Goal: Information Seeking & Learning: Learn about a topic

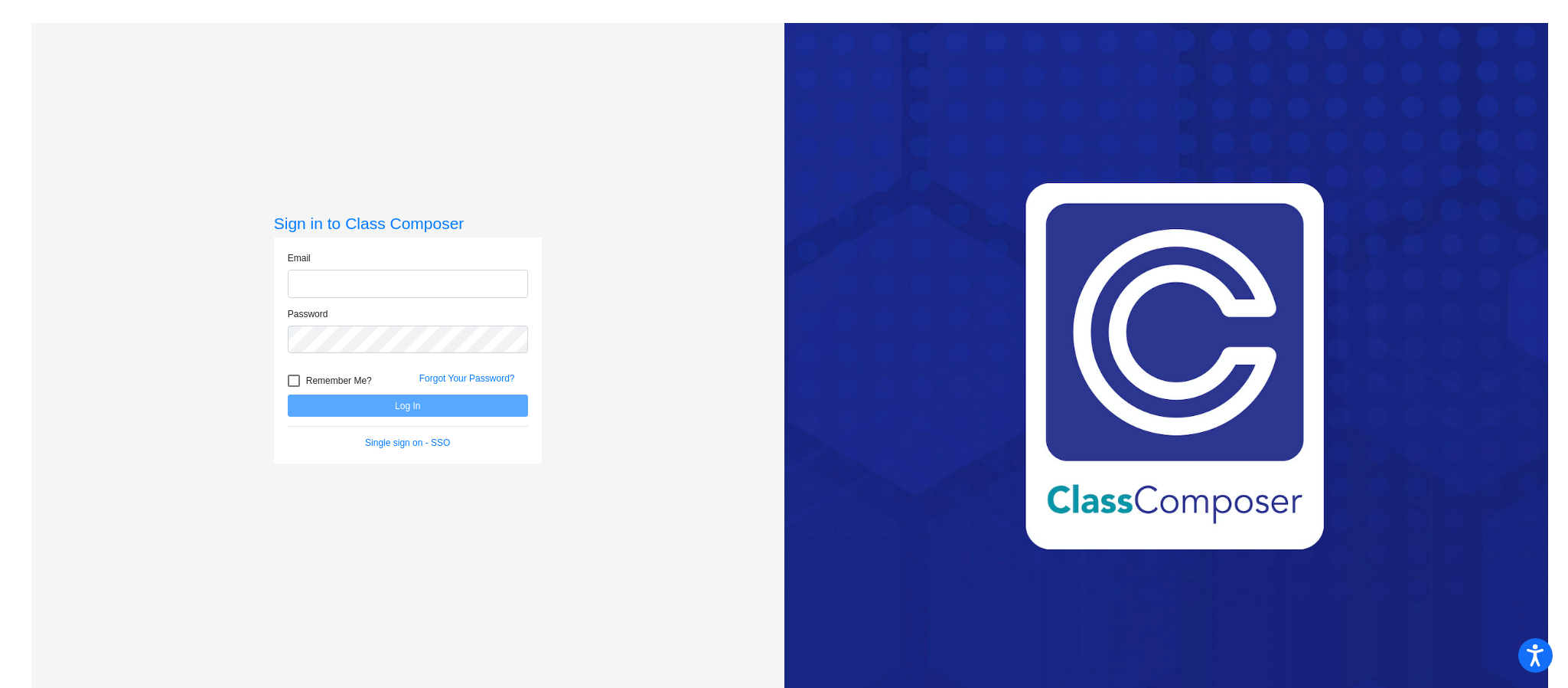
type input "[PERSON_NAME][EMAIL_ADDRESS][PERSON_NAME][DOMAIN_NAME]"
click at [435, 404] on button "Log In" at bounding box center [408, 405] width 240 height 22
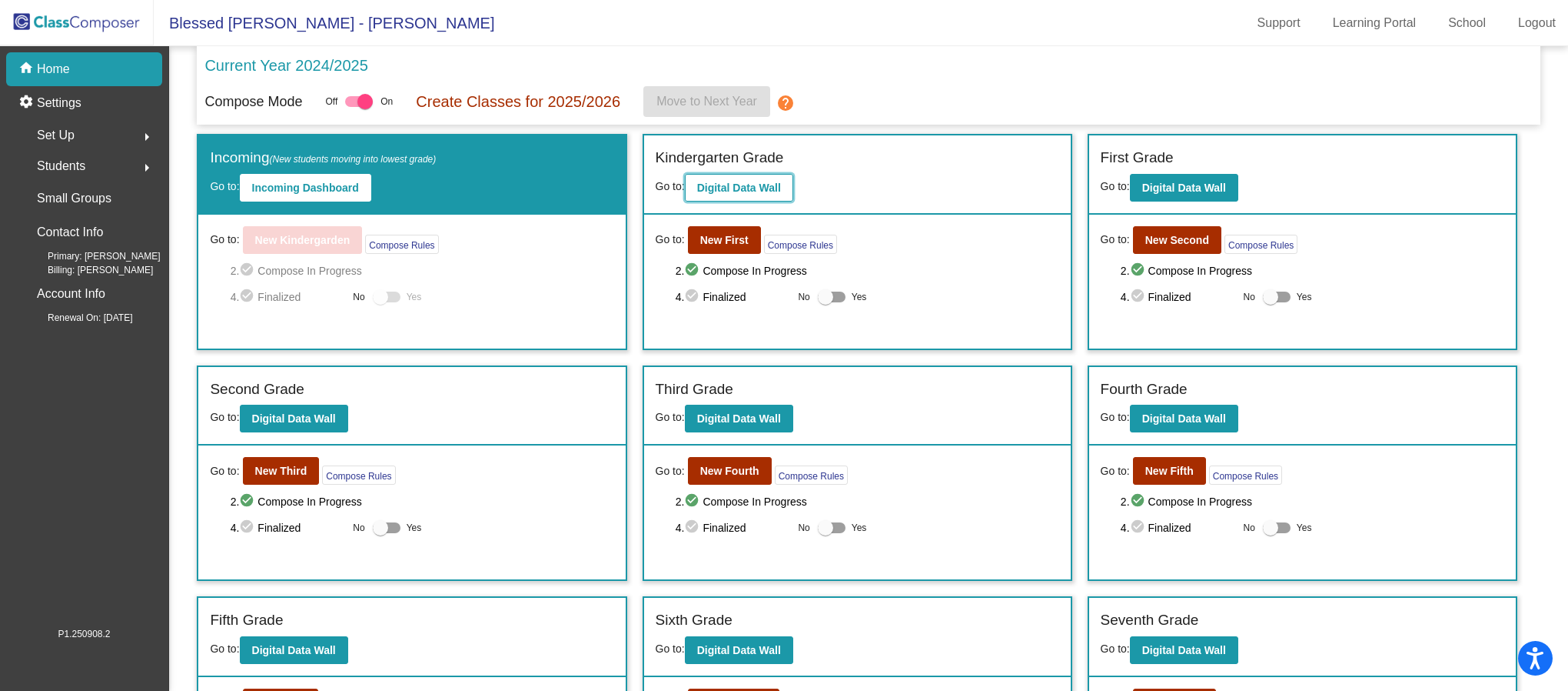
click at [736, 195] on button "Digital Data Wall" at bounding box center [739, 187] width 108 height 28
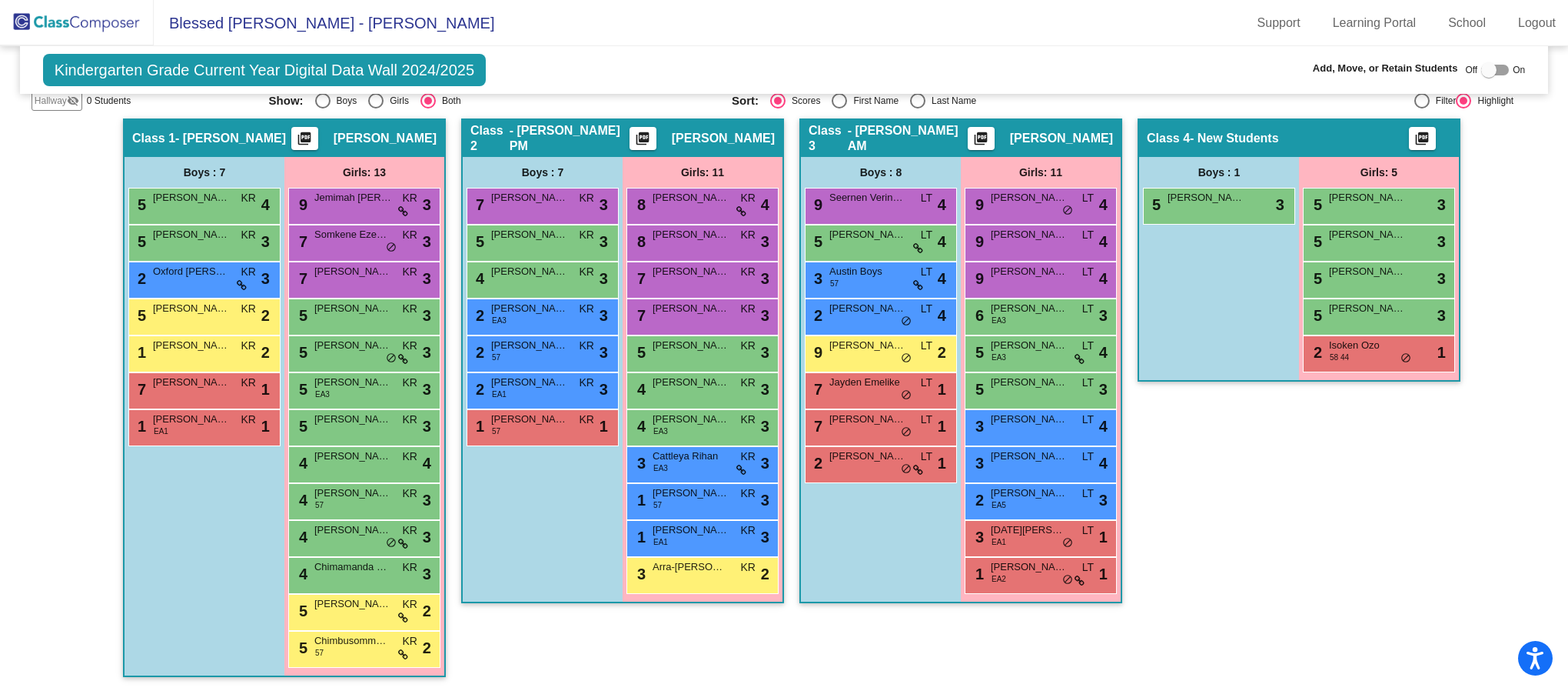
scroll to position [1, 0]
click at [189, 281] on div "2 Oxford D'[PERSON_NAME] lock do_not_disturb_alt 3" at bounding box center [202, 278] width 147 height 32
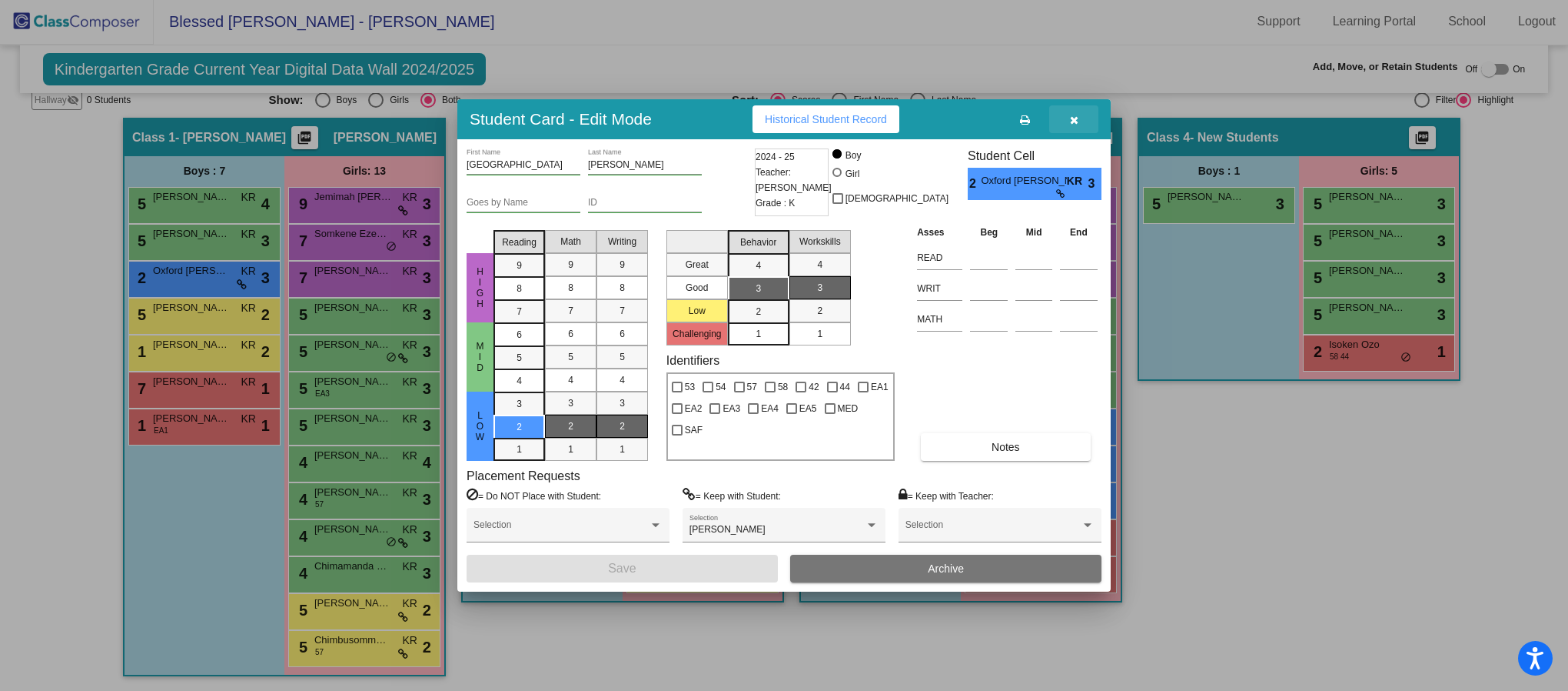
click at [1071, 122] on icon "button" at bounding box center [1074, 121] width 8 height 11
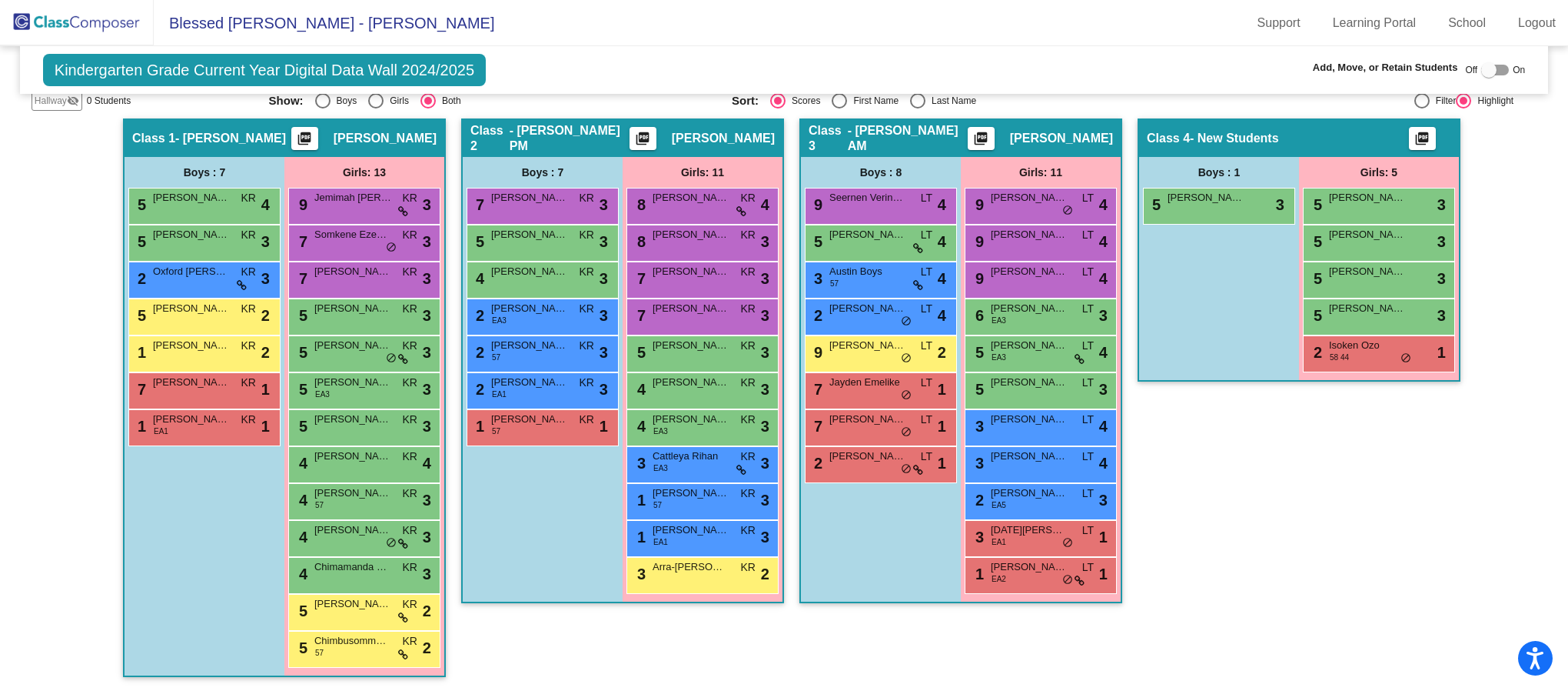
scroll to position [1, 0]
click at [361, 210] on div "9 Jemimah [PERSON_NAME]'[PERSON_NAME] lock do_not_disturb_alt 3" at bounding box center [363, 204] width 147 height 32
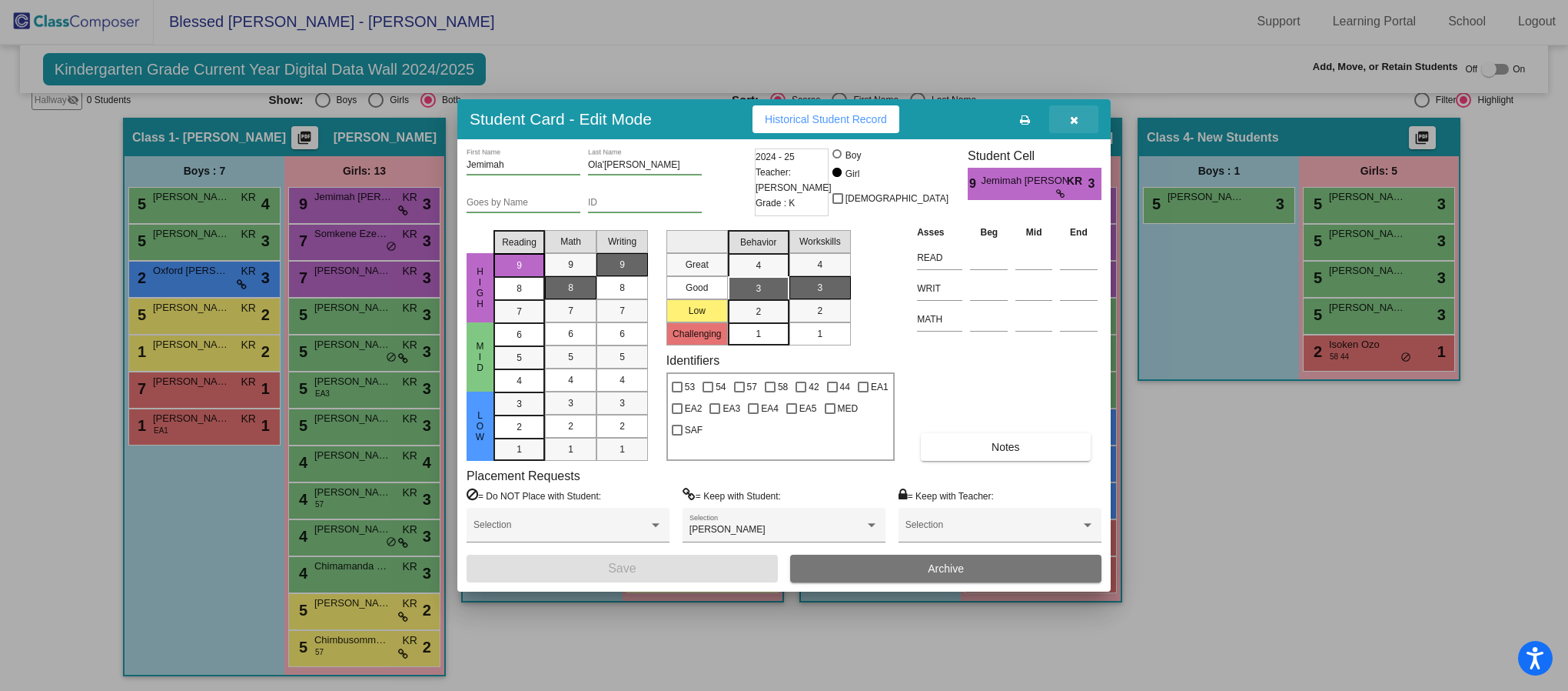
click at [1073, 121] on icon "button" at bounding box center [1074, 121] width 8 height 11
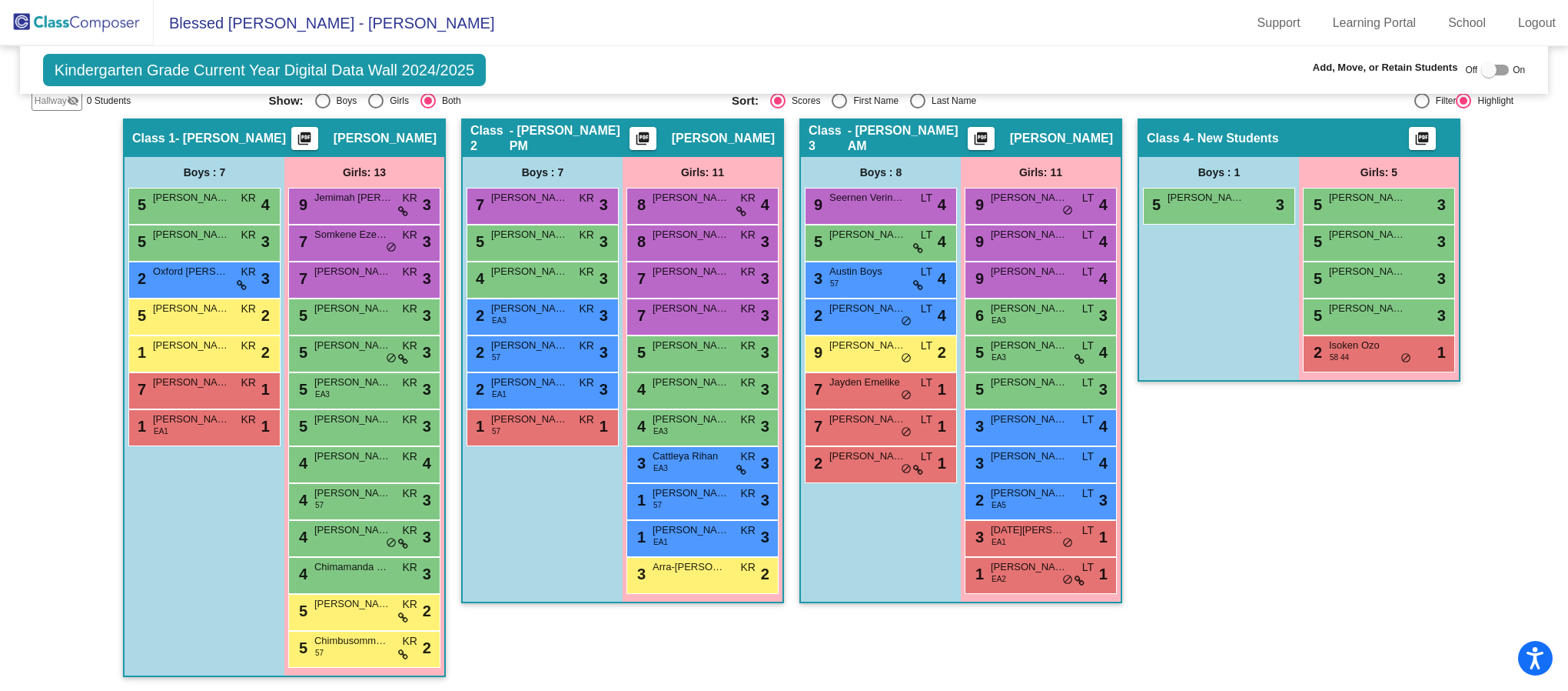
scroll to position [1, 0]
click at [355, 250] on div "7 Somkene Ezebuiro KR lock do_not_disturb_alt 3" at bounding box center [363, 241] width 147 height 32
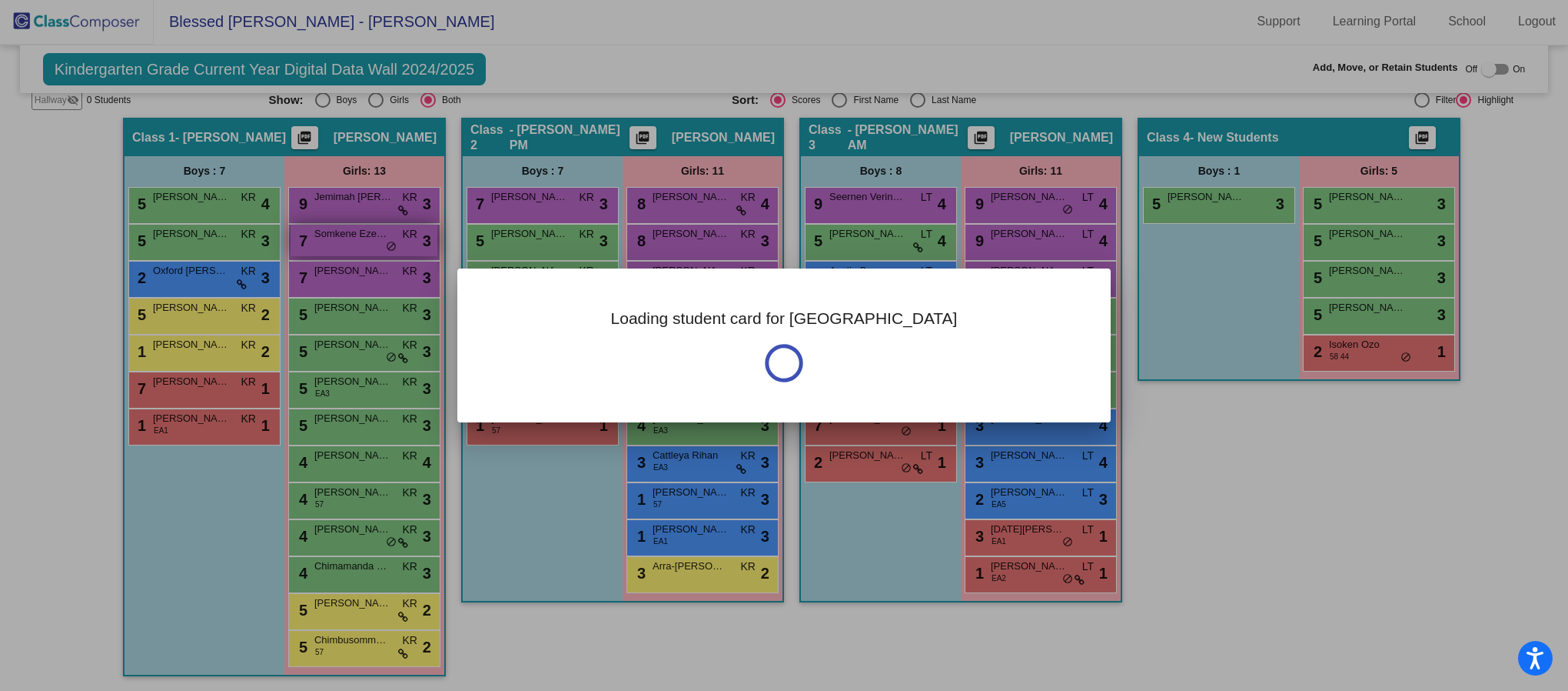
scroll to position [0, 0]
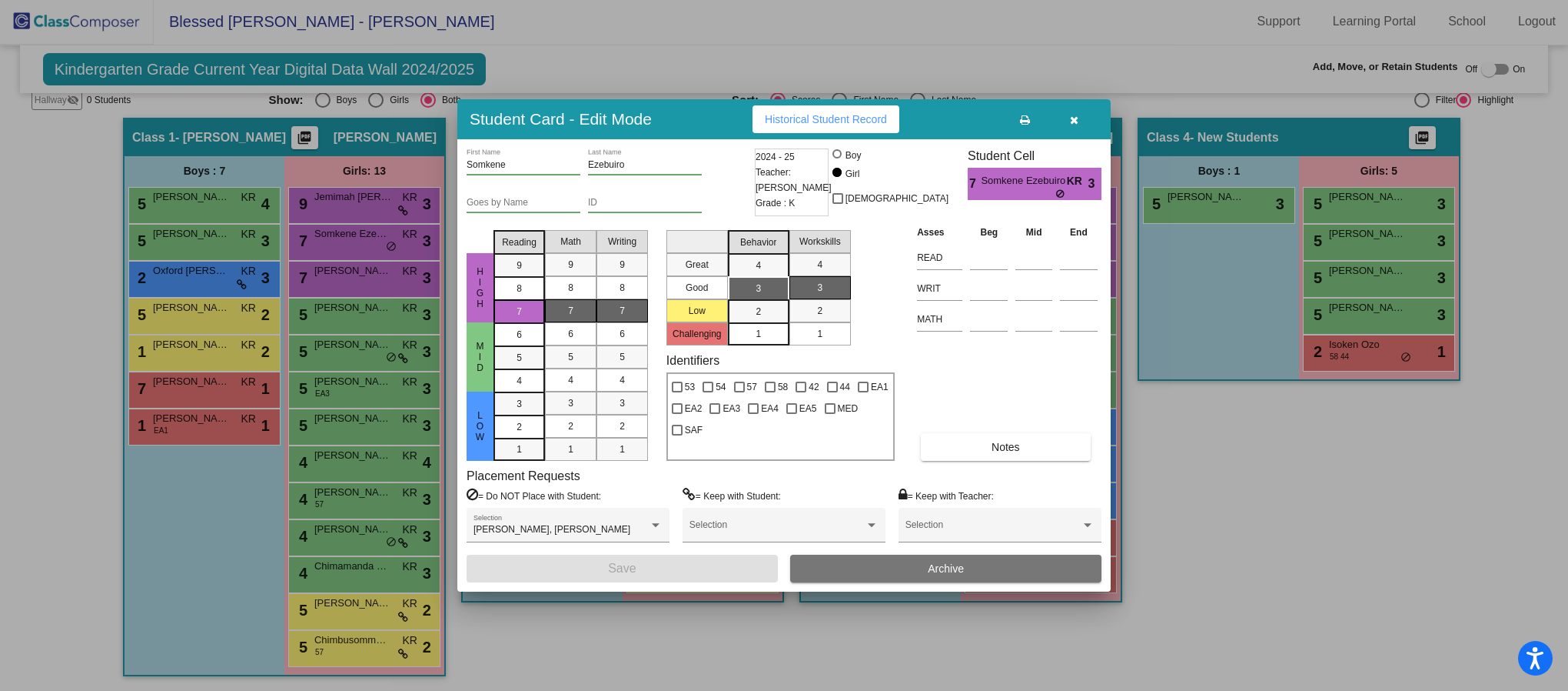
click at [1082, 121] on button "button" at bounding box center [1074, 120] width 49 height 28
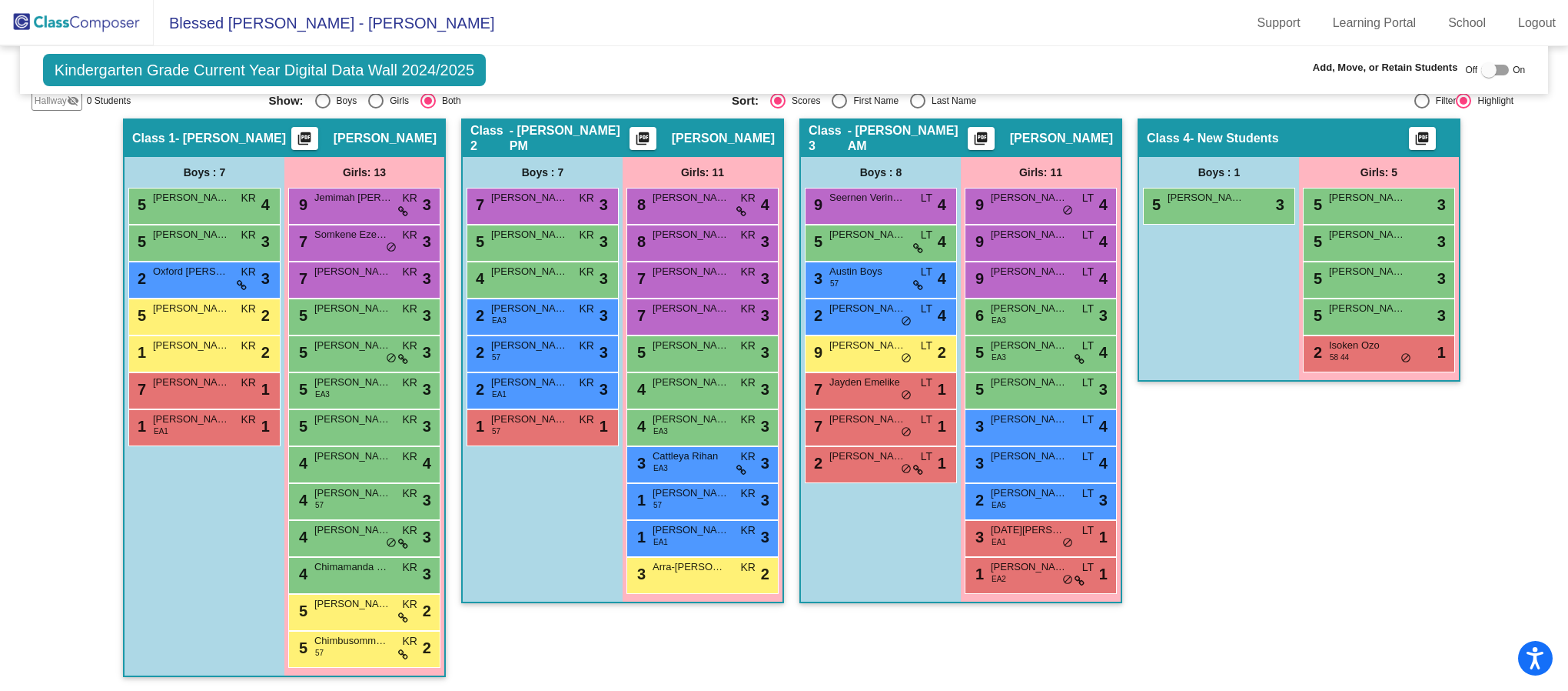
scroll to position [1, 0]
click at [339, 349] on span "[PERSON_NAME]" at bounding box center [352, 345] width 77 height 16
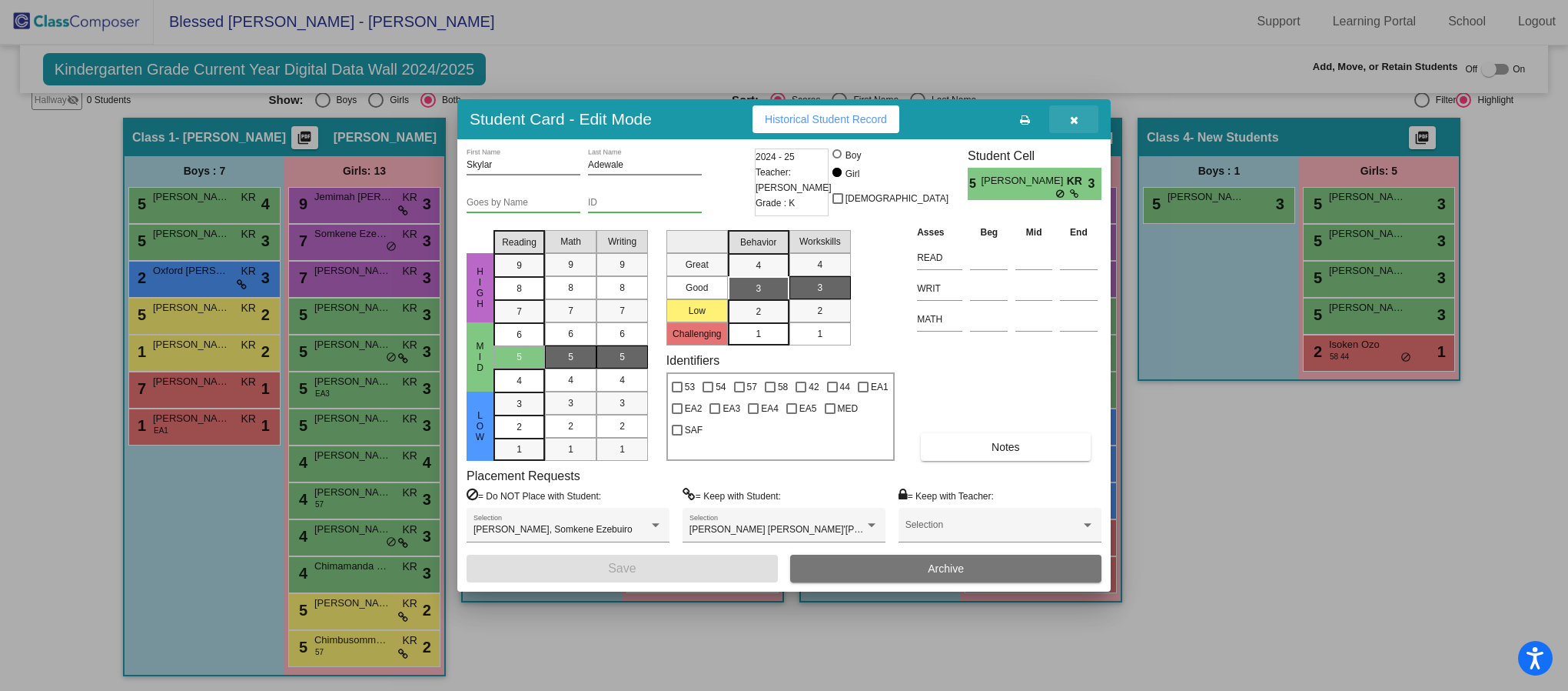
click at [1070, 121] on icon "button" at bounding box center [1074, 121] width 8 height 11
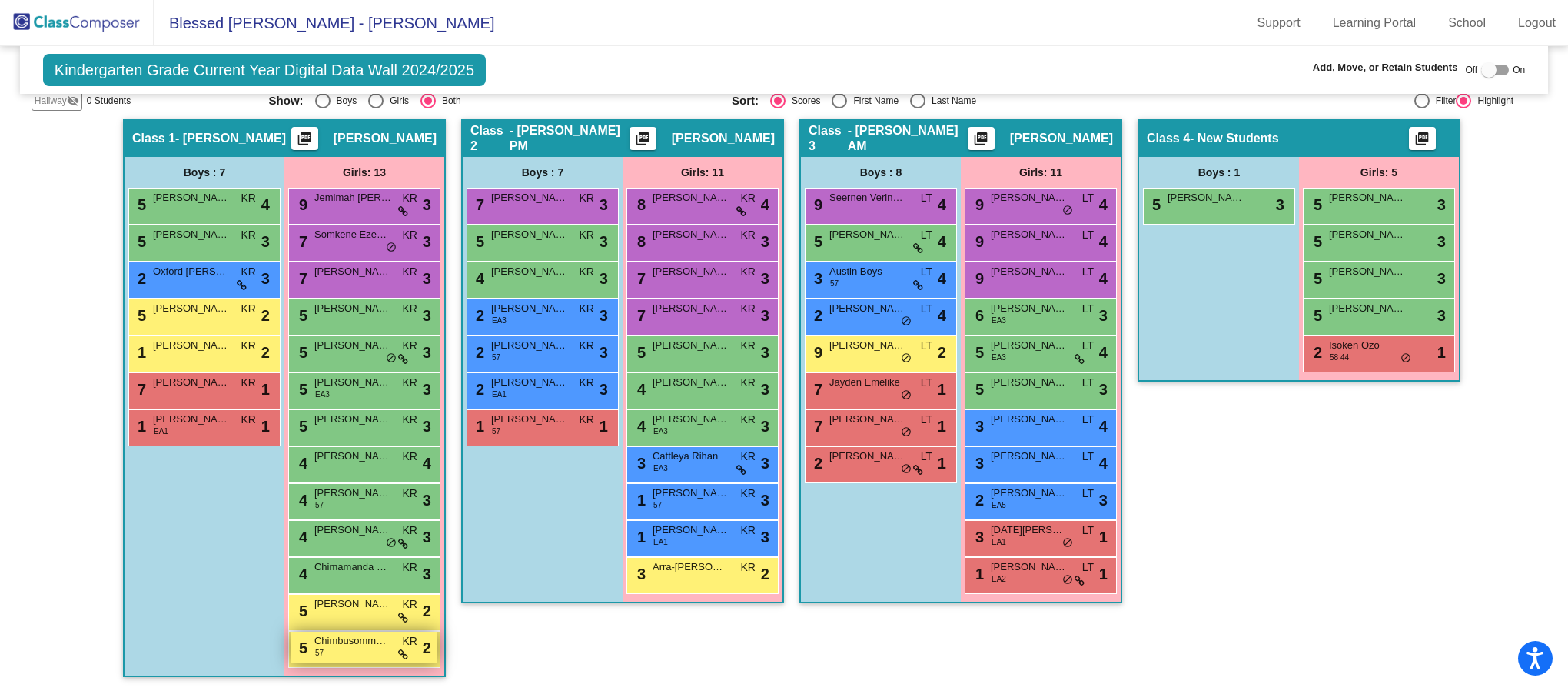
scroll to position [1, 0]
click at [342, 654] on div "5 Chimbusomma Onuigbo 57 KR lock do_not_disturb_alt 2" at bounding box center [363, 647] width 147 height 32
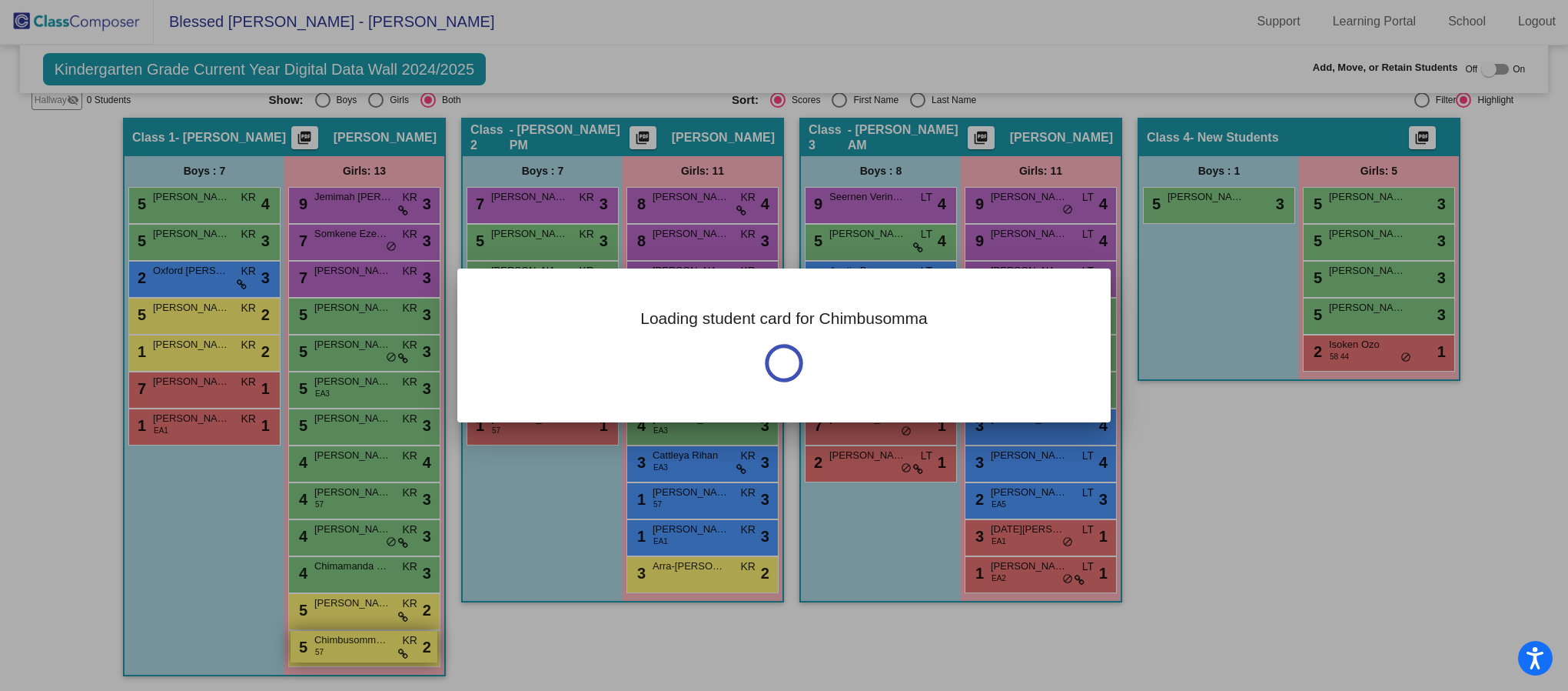
scroll to position [0, 0]
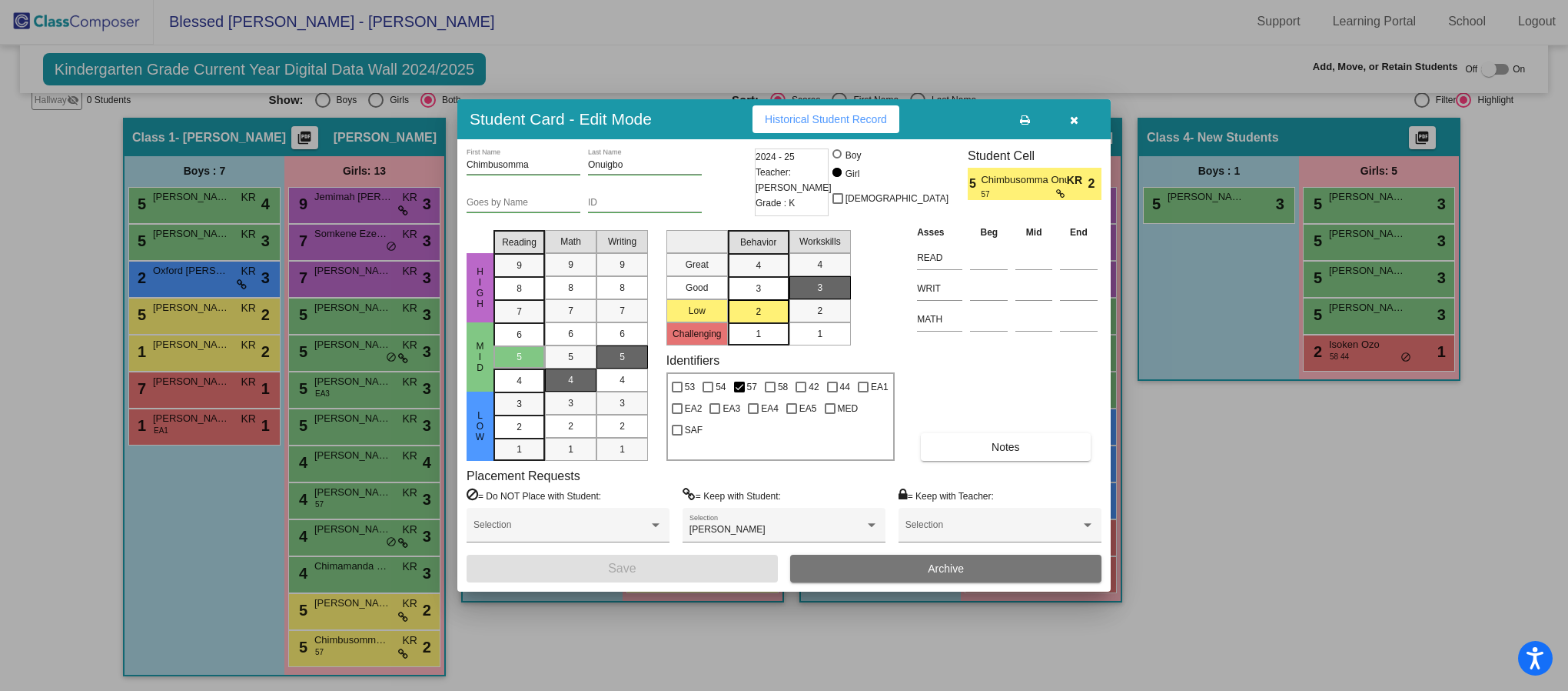
click at [1073, 123] on icon "button" at bounding box center [1074, 121] width 8 height 11
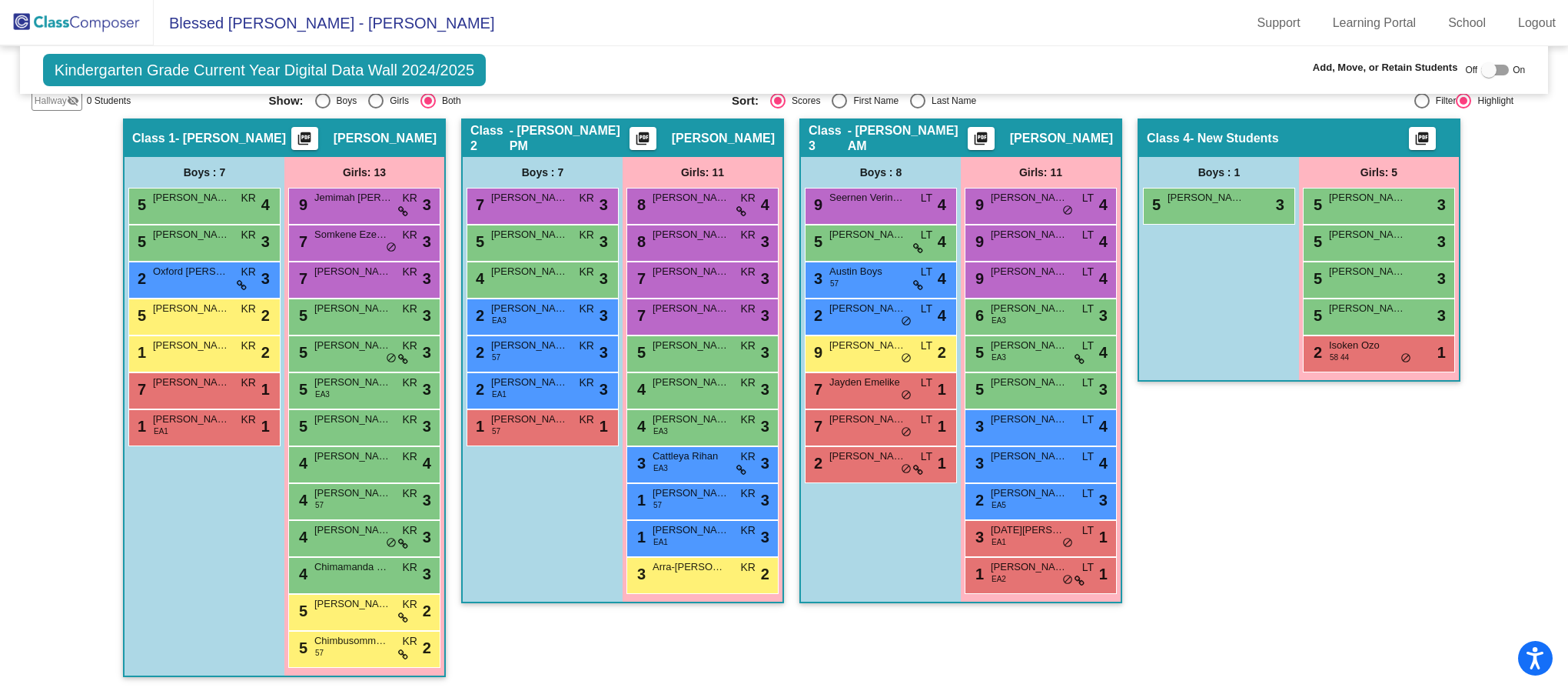
scroll to position [1, 0]
click at [691, 201] on span "[PERSON_NAME]" at bounding box center [691, 198] width 77 height 16
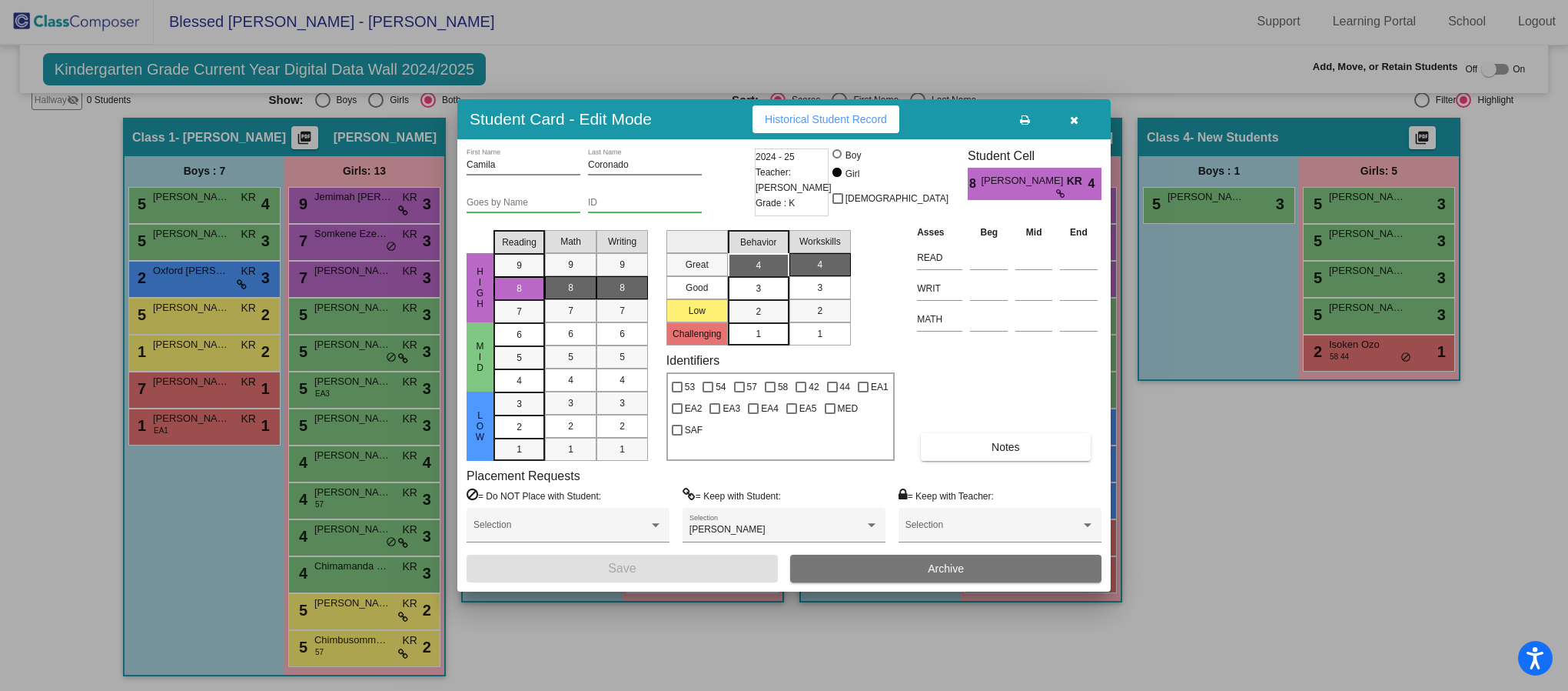
click at [1096, 122] on button "button" at bounding box center [1074, 120] width 49 height 28
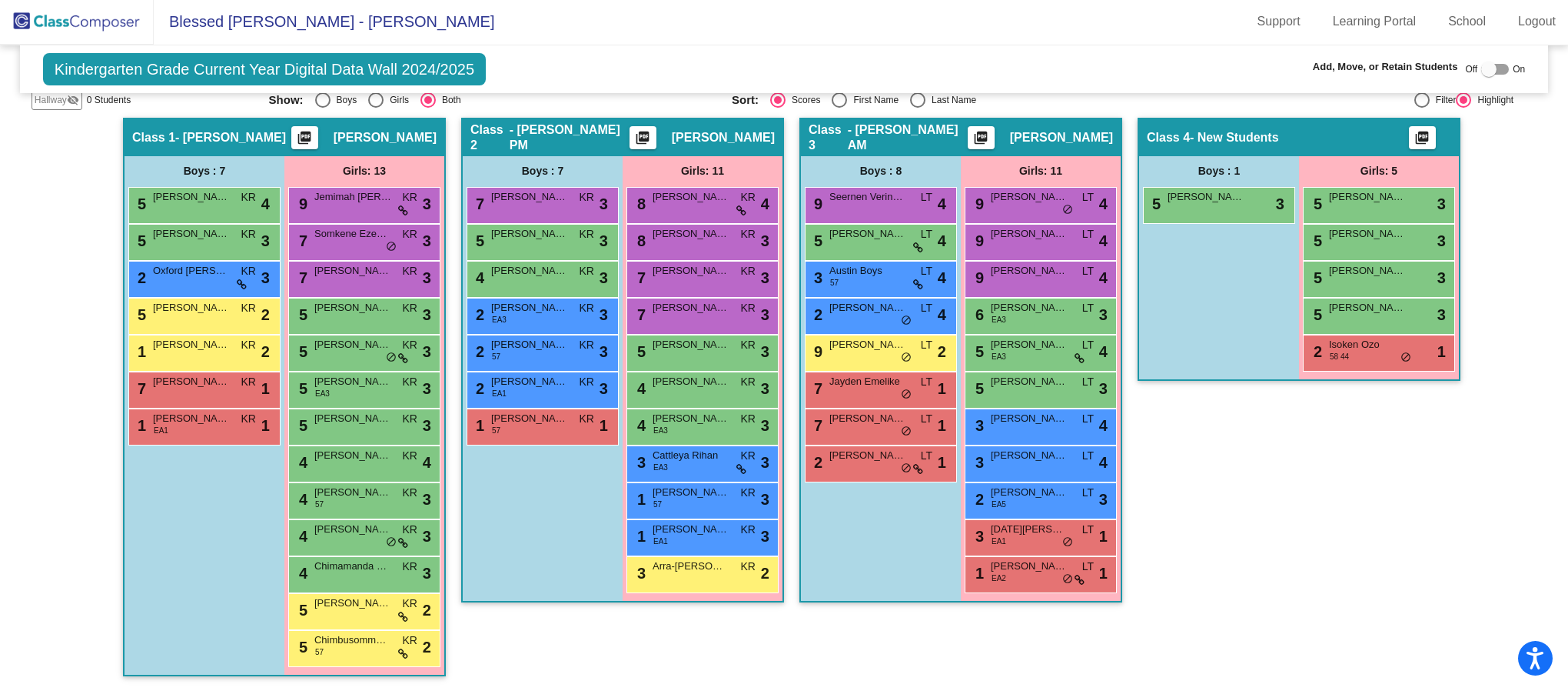
scroll to position [1, 0]
click at [704, 462] on span "Cattleya Rihan" at bounding box center [691, 455] width 77 height 16
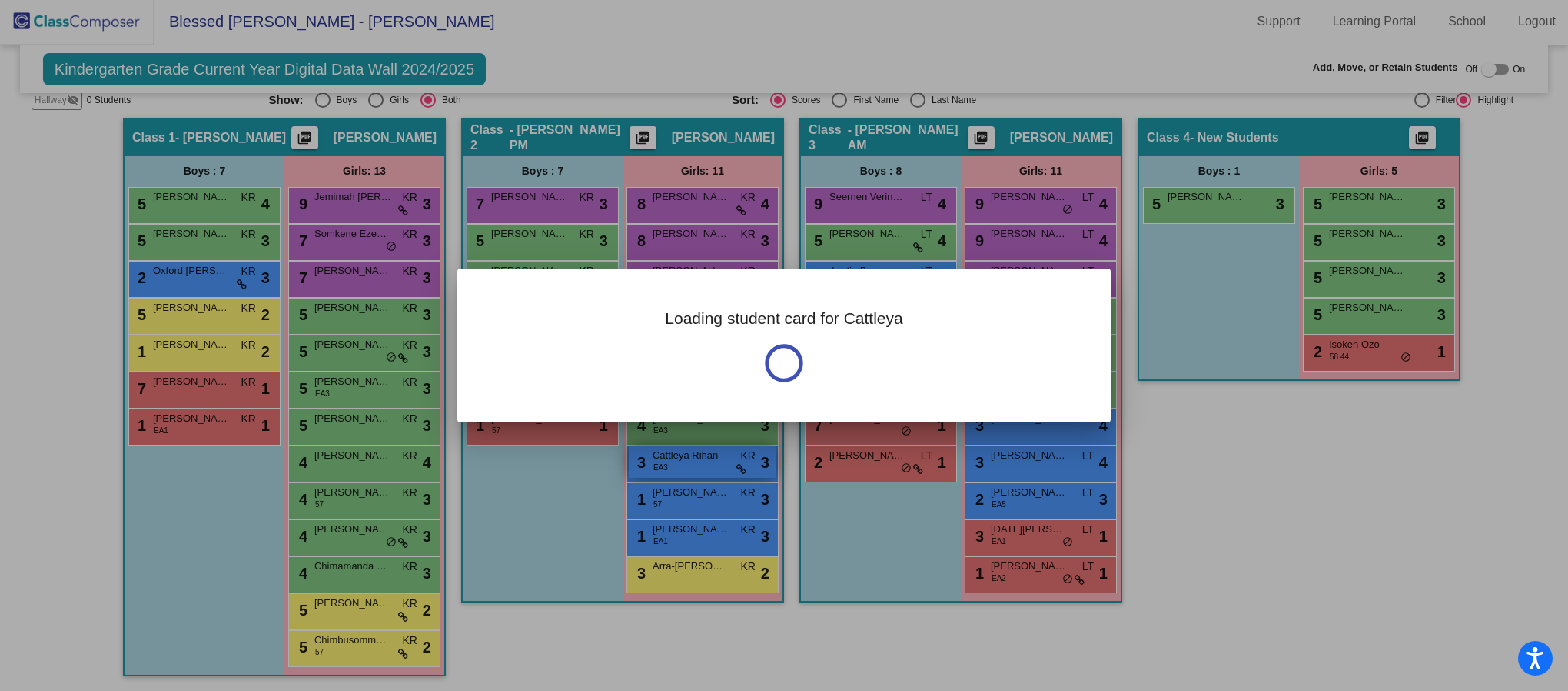
scroll to position [0, 0]
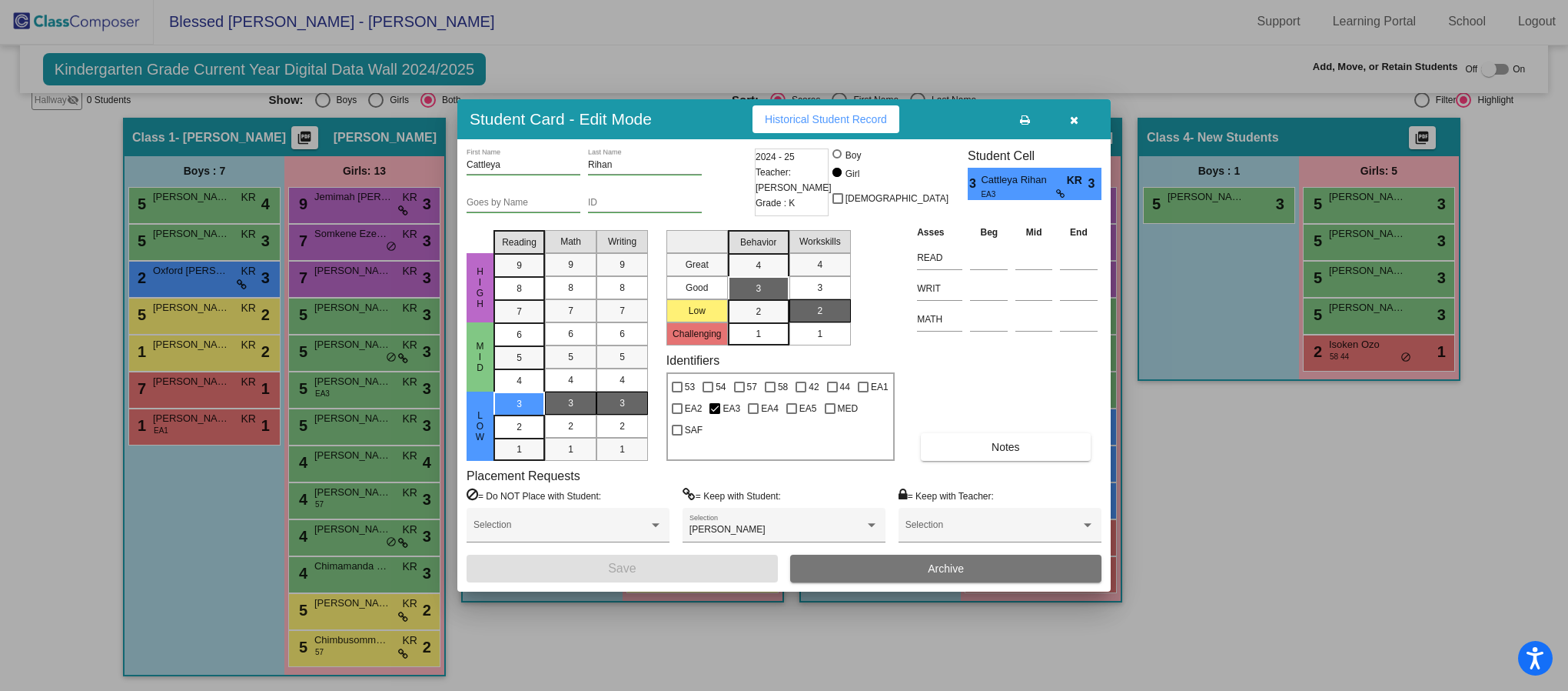
click at [1077, 124] on icon "button" at bounding box center [1074, 121] width 8 height 11
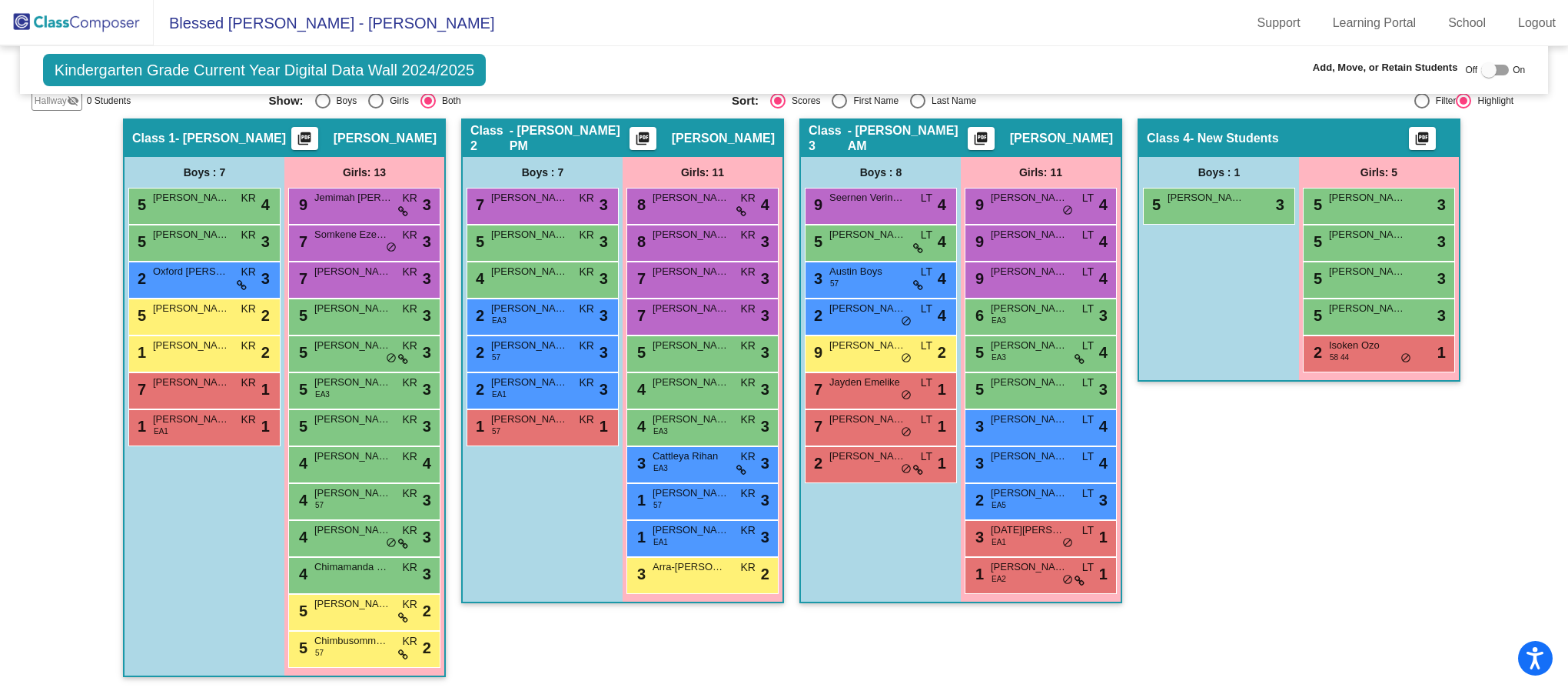
scroll to position [1, 0]
click at [877, 284] on div "3 Austin Boys 57 LT lock do_not_disturb_alt 4" at bounding box center [879, 278] width 147 height 32
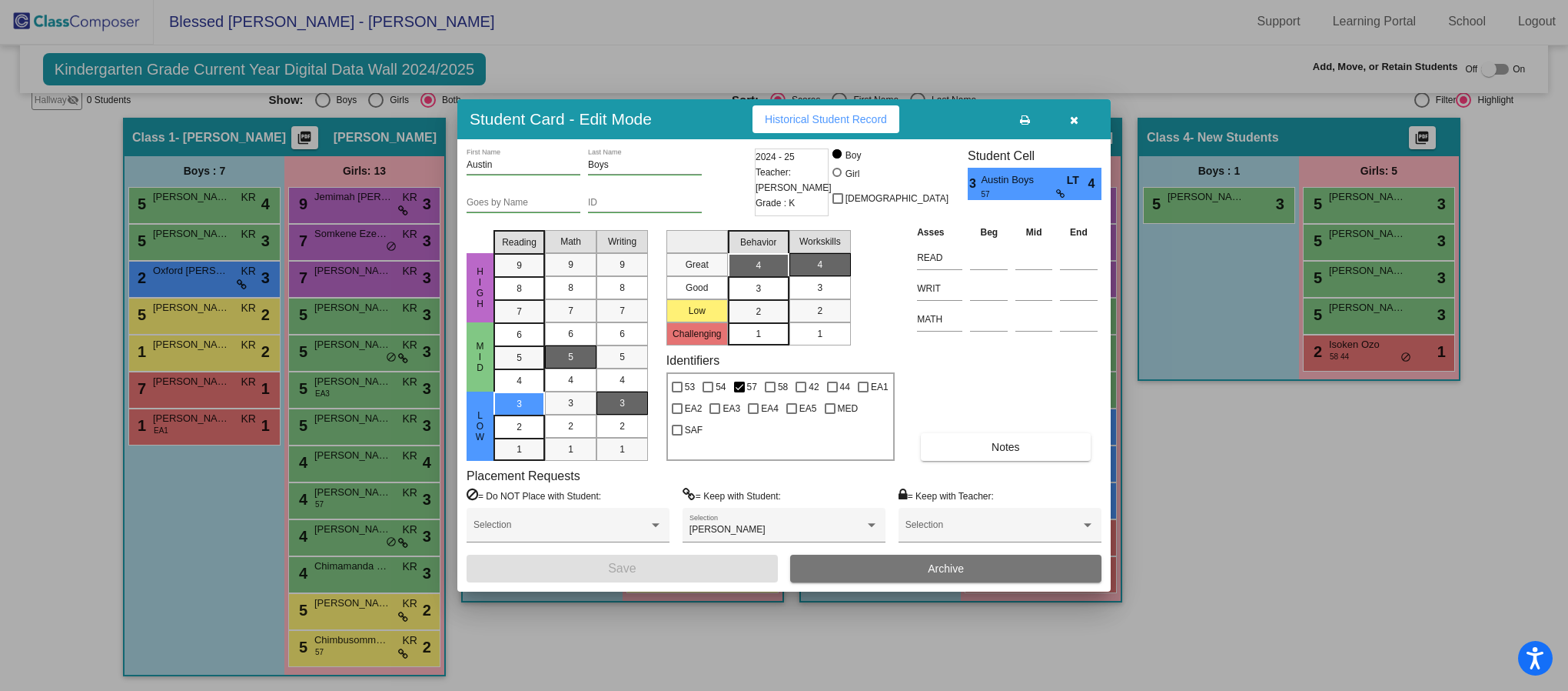
click at [1070, 119] on icon "button" at bounding box center [1074, 121] width 8 height 11
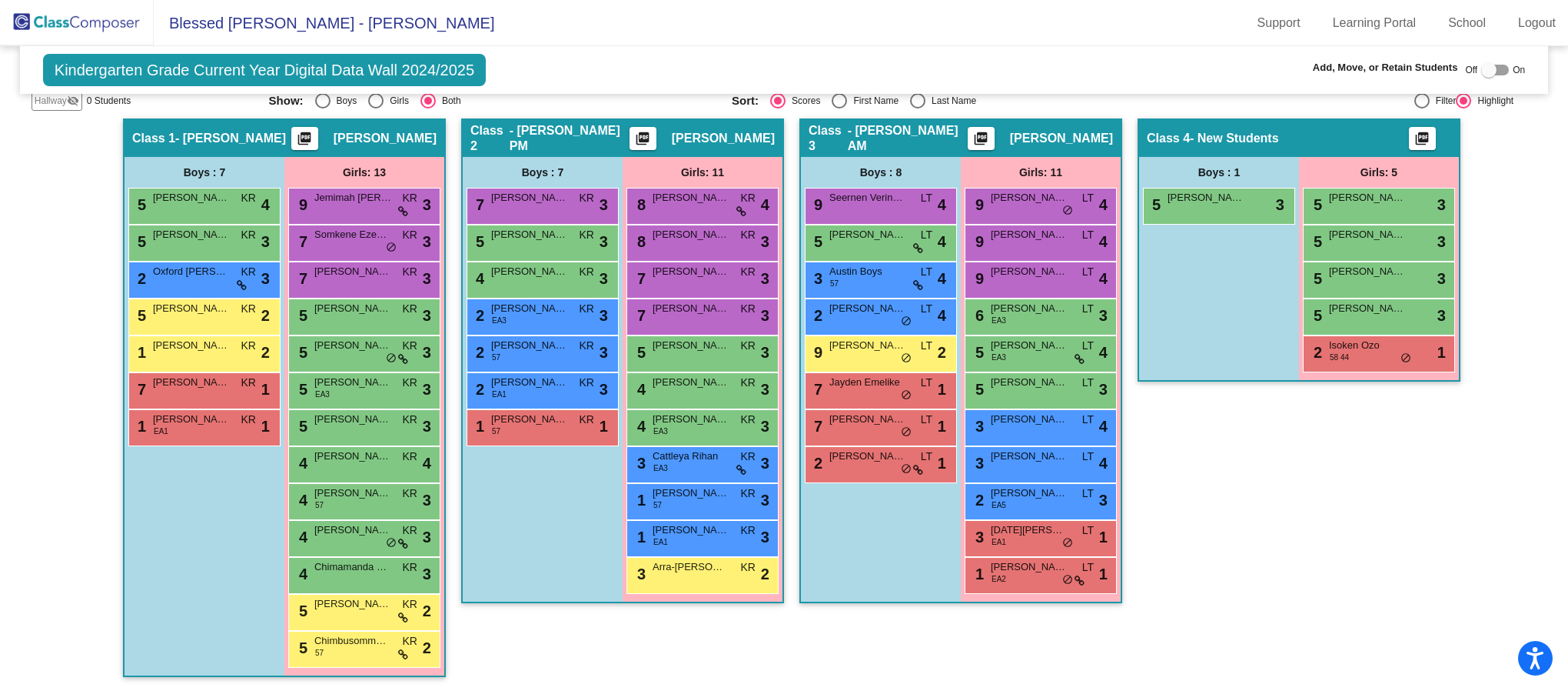
scroll to position [1, 0]
click at [902, 352] on span "do_not_disturb_alt" at bounding box center [907, 358] width 11 height 12
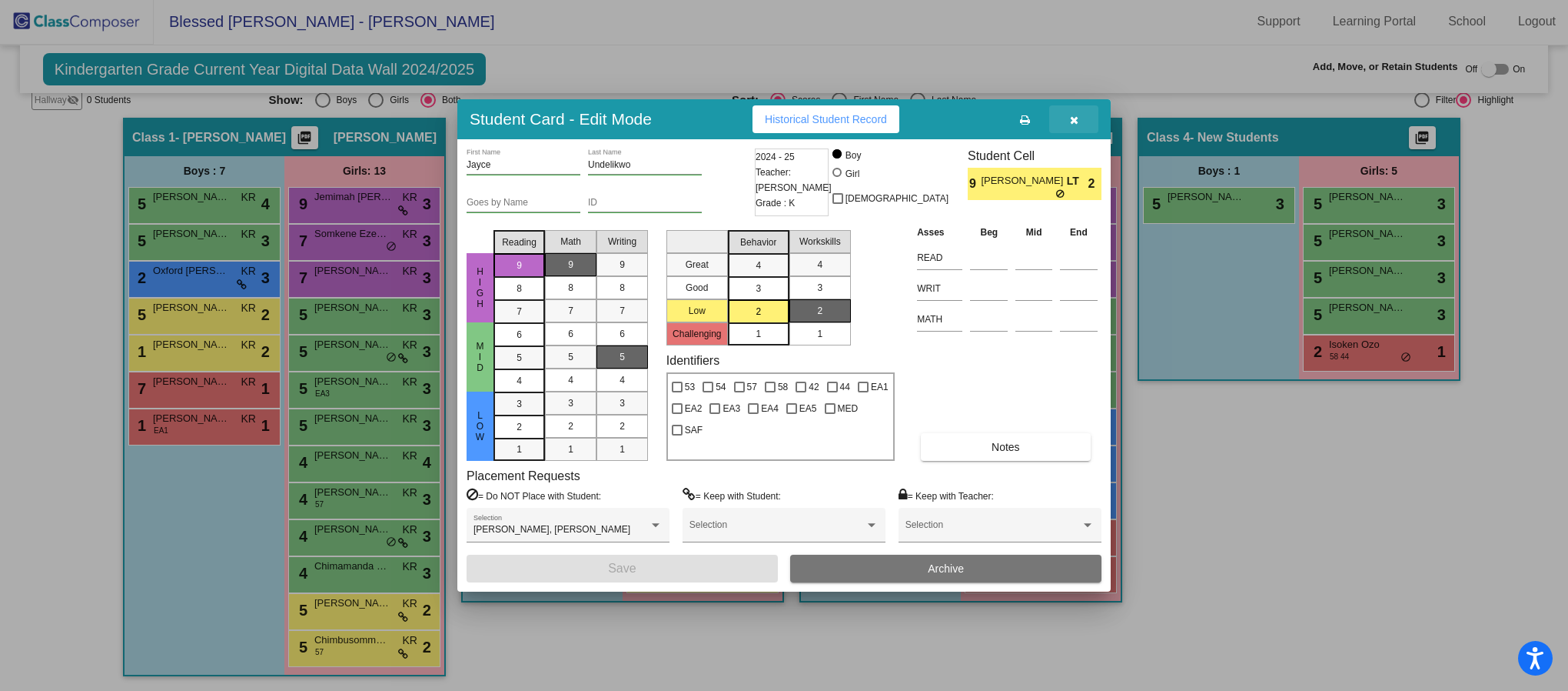
click at [1076, 121] on icon "button" at bounding box center [1074, 121] width 8 height 11
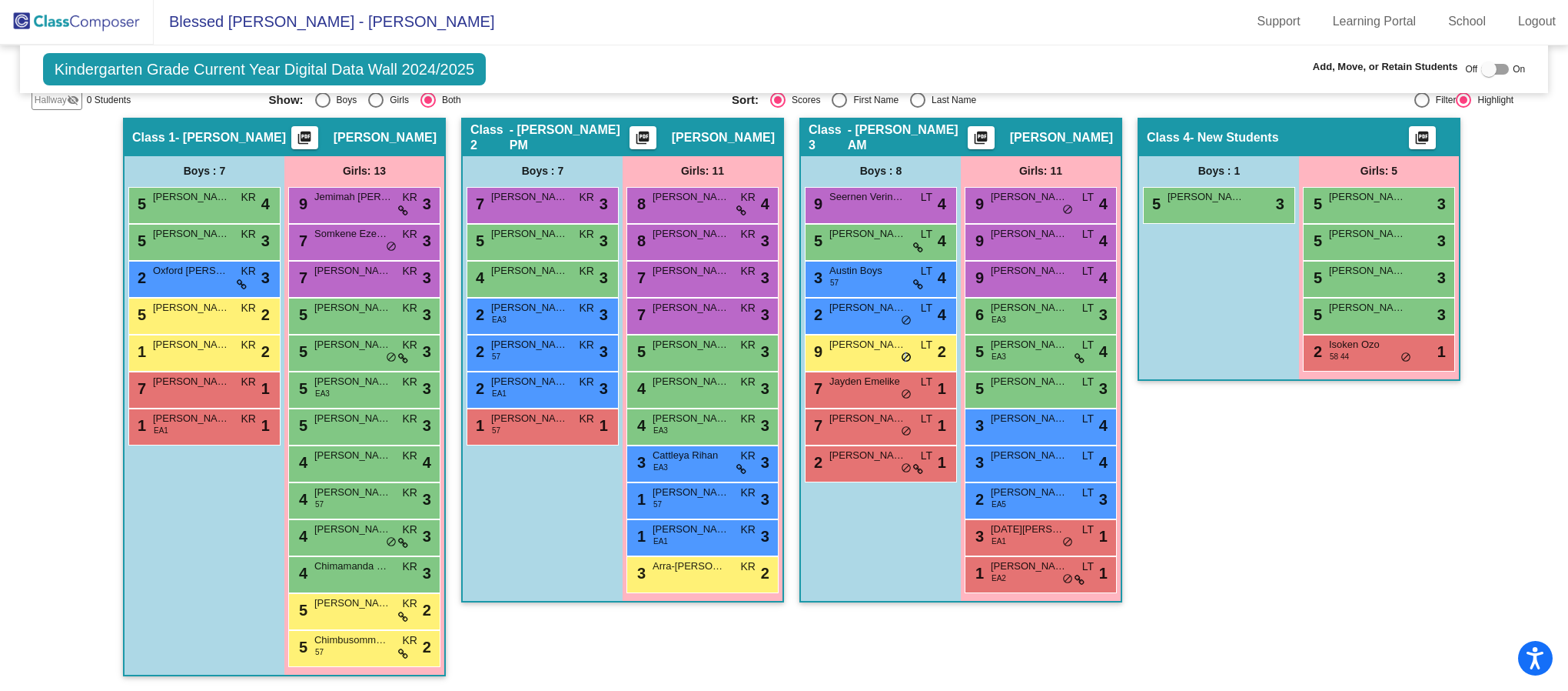
scroll to position [1, 0]
click at [848, 389] on span "Jayden Emelike" at bounding box center [868, 382] width 77 height 16
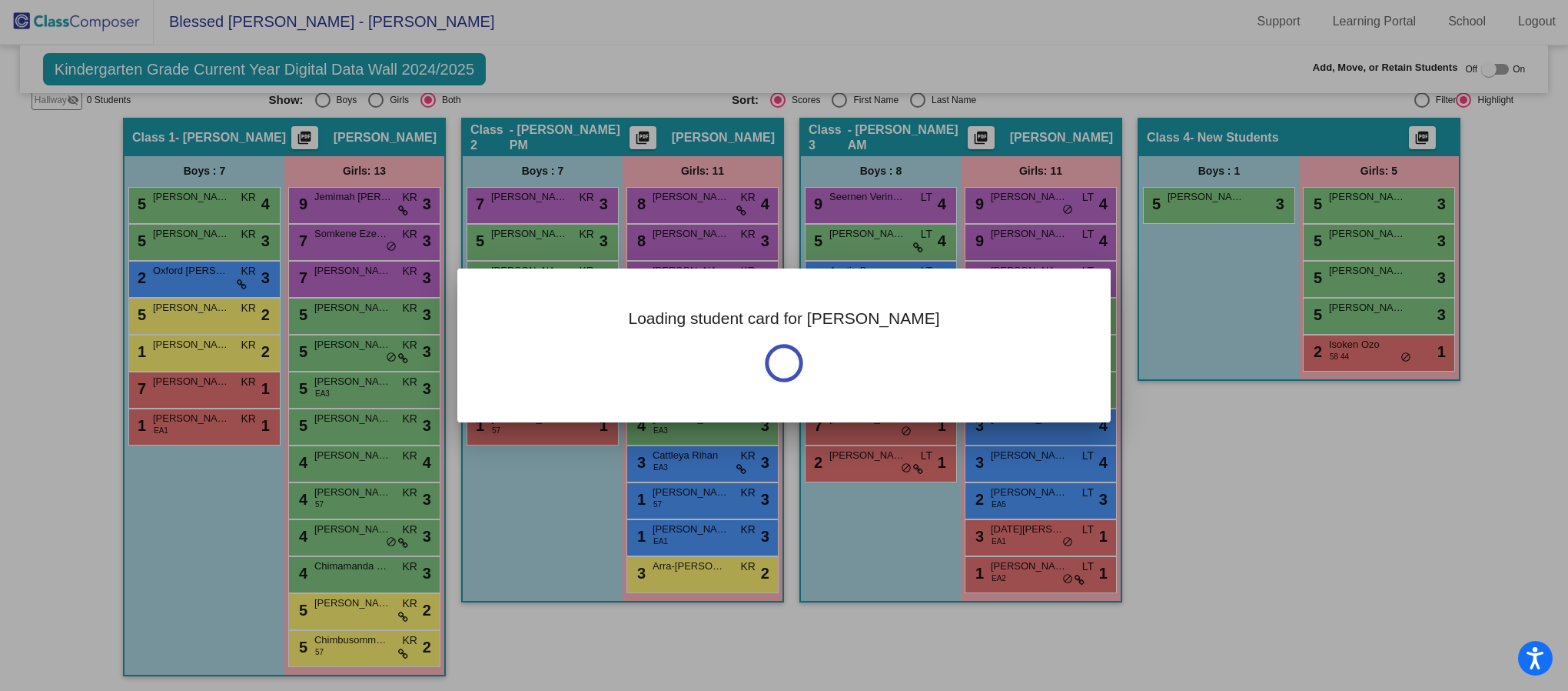
scroll to position [0, 0]
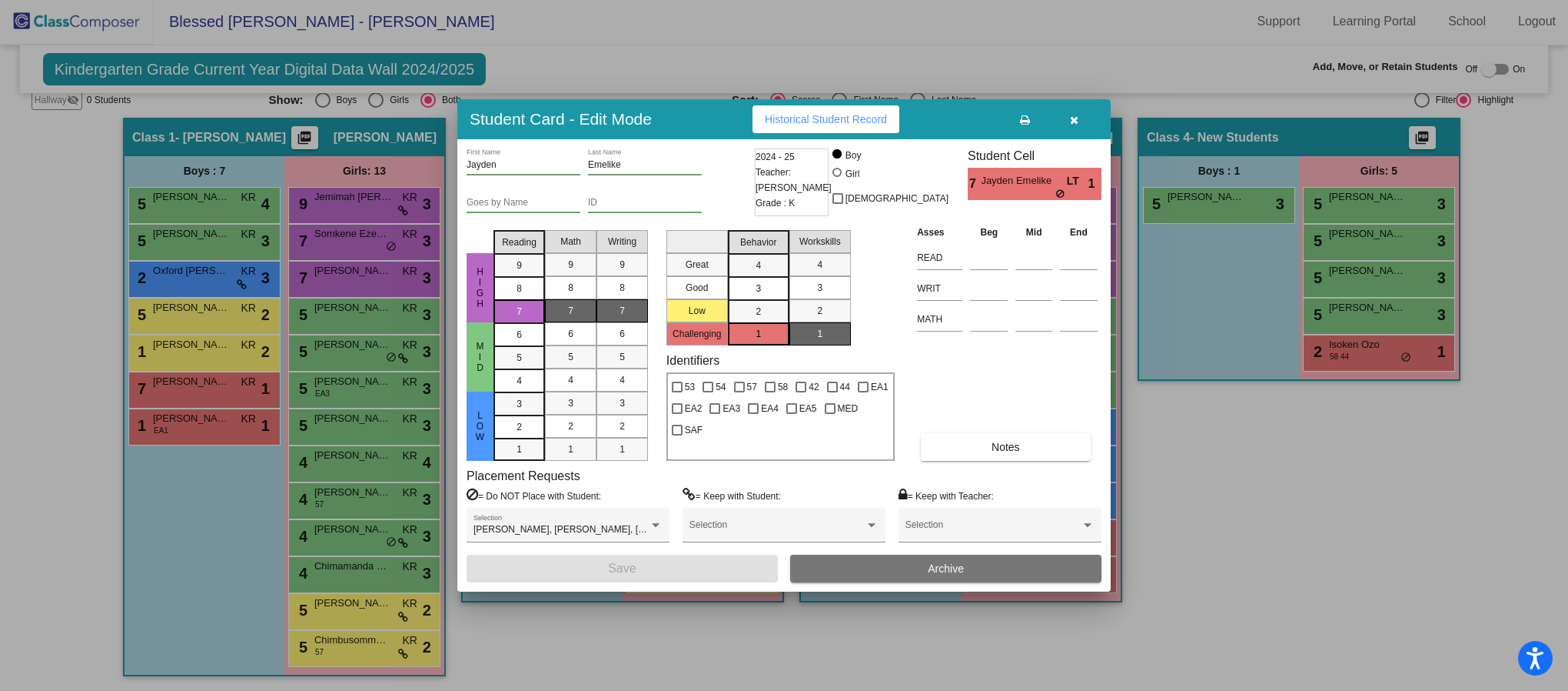
click at [1090, 125] on button "button" at bounding box center [1074, 120] width 49 height 28
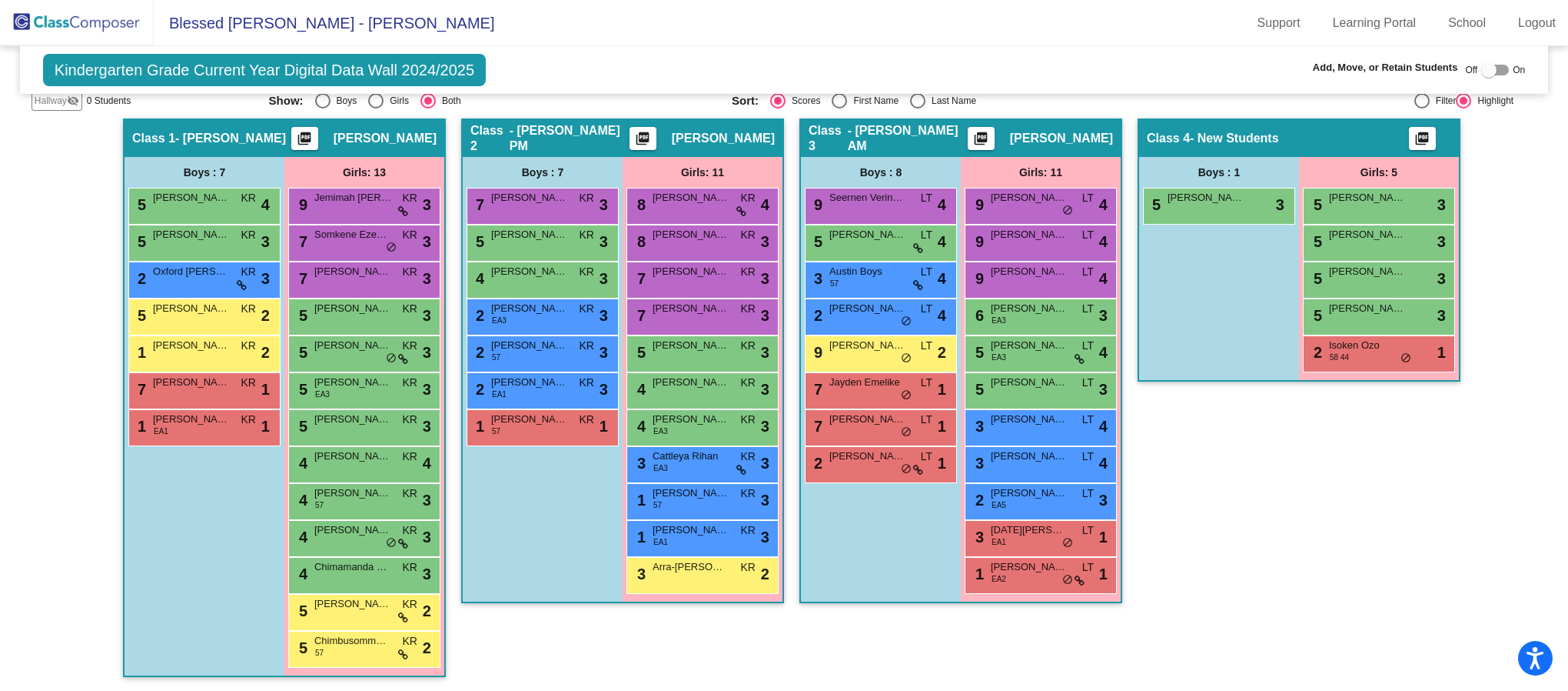
scroll to position [1, 0]
click at [1031, 356] on div "5 [PERSON_NAME] EA3 LT lock do_not_disturb_alt 4" at bounding box center [1040, 352] width 147 height 32
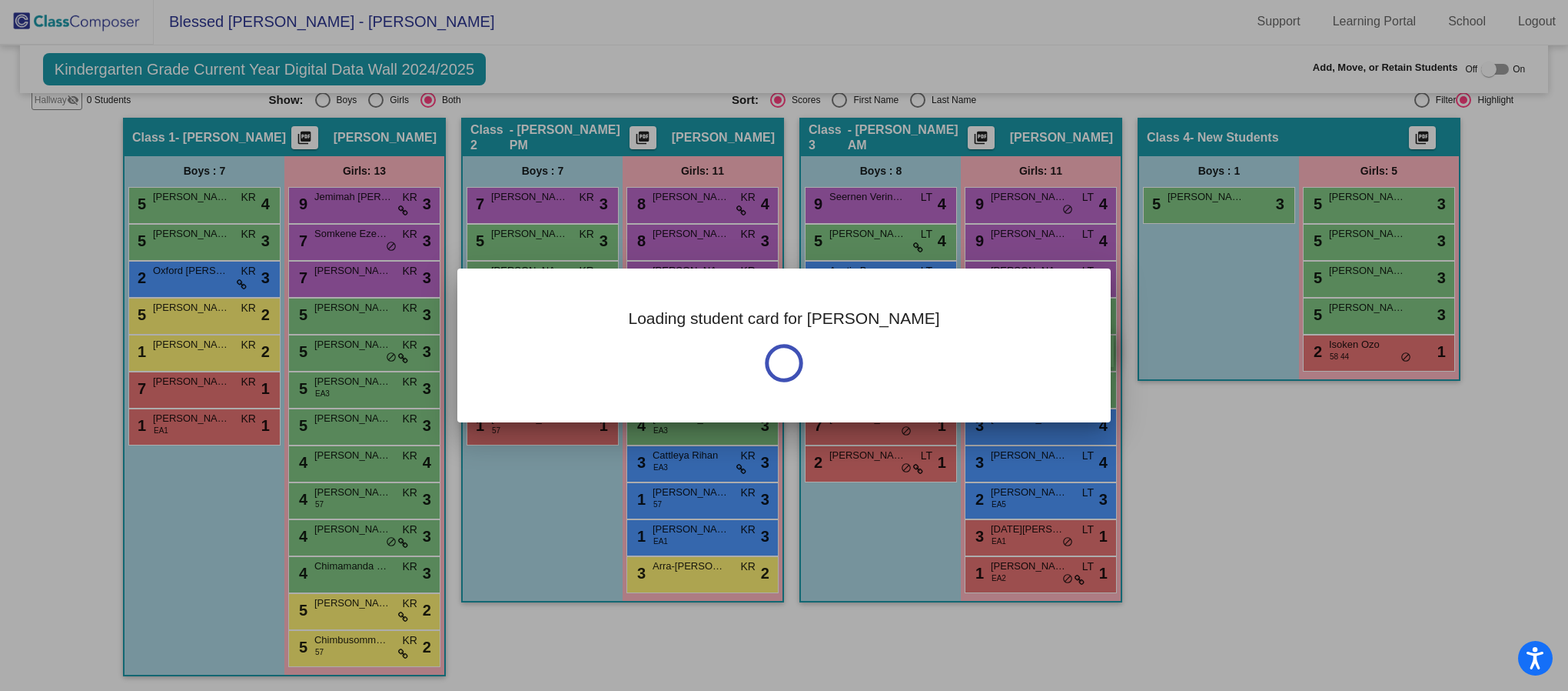
scroll to position [0, 0]
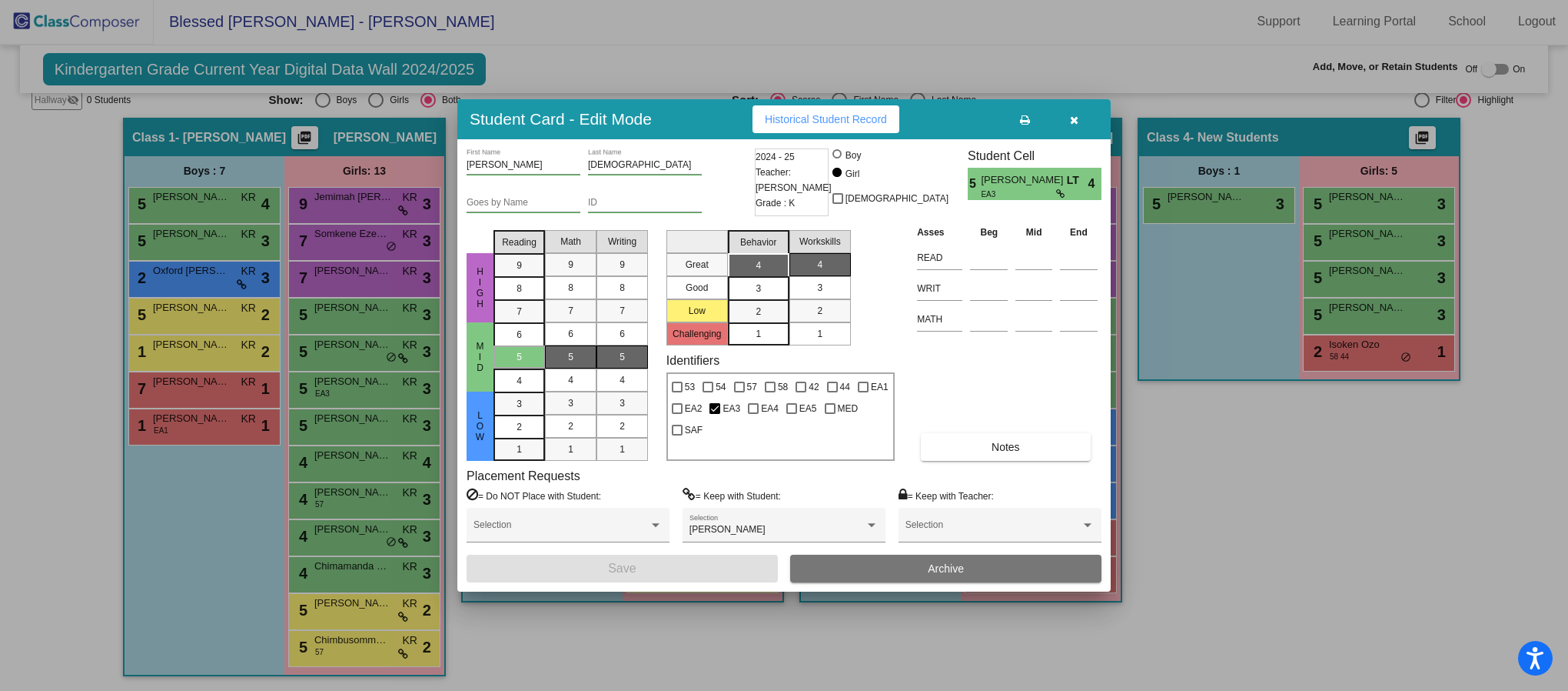
click at [1073, 124] on icon "button" at bounding box center [1074, 121] width 8 height 11
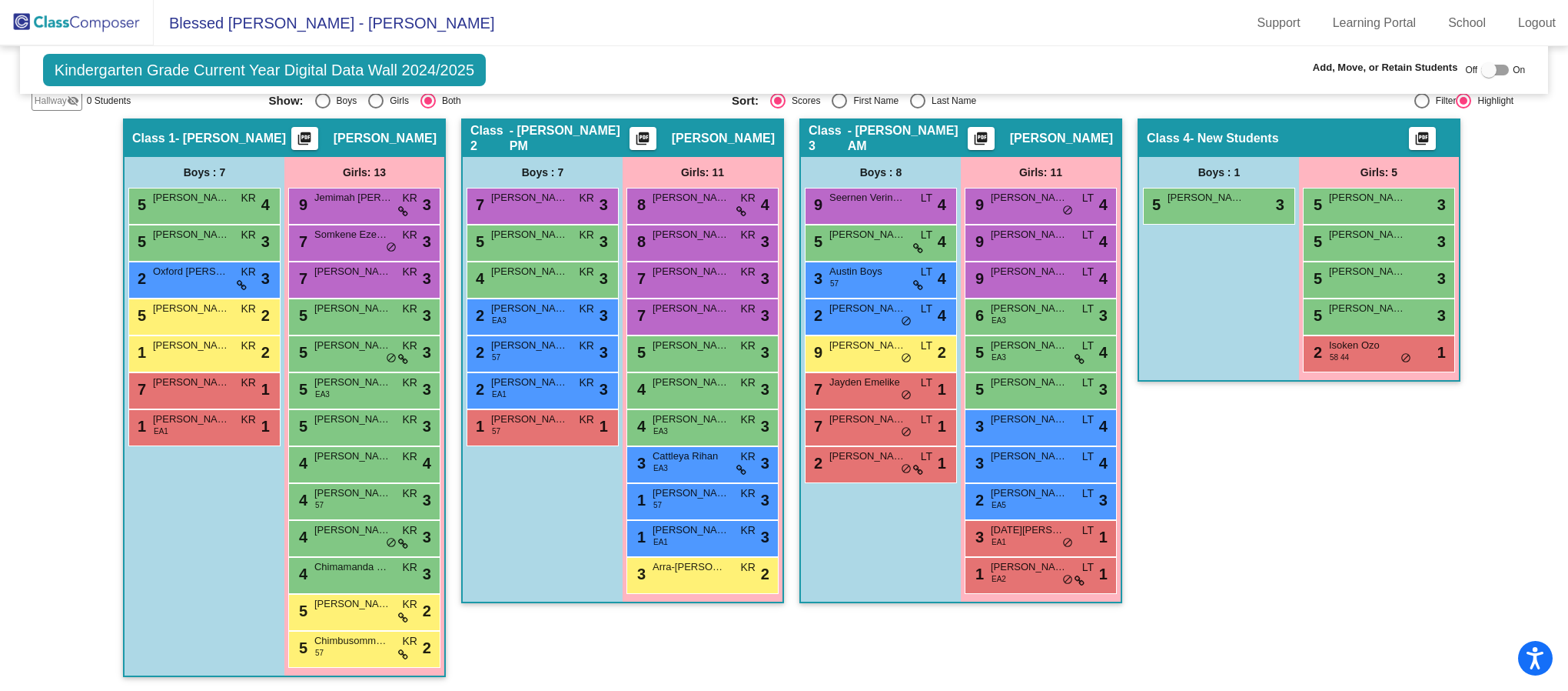
scroll to position [1, 0]
click at [1024, 541] on div "3 [DATE][PERSON_NAME] EA1 LT lock do_not_disturb_alt 1" at bounding box center [1040, 536] width 147 height 32
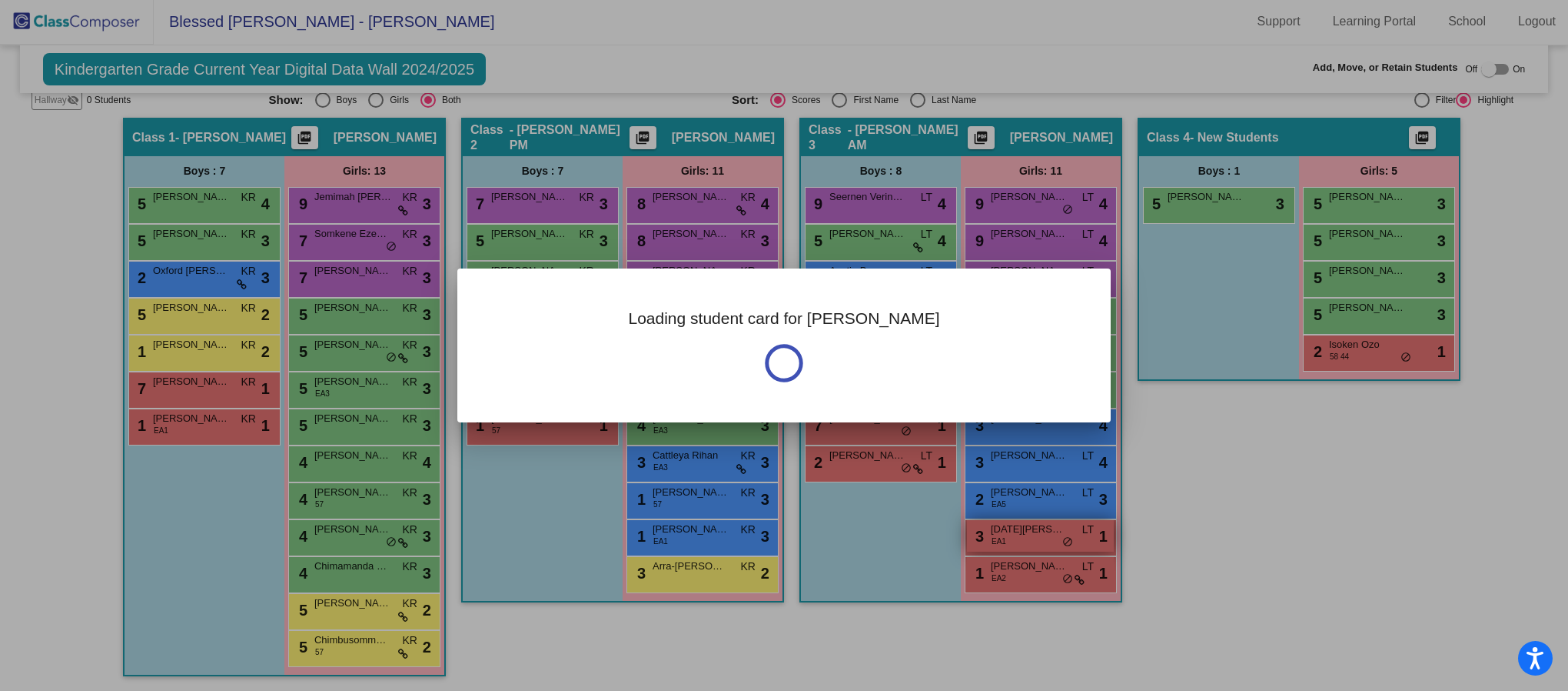
scroll to position [0, 0]
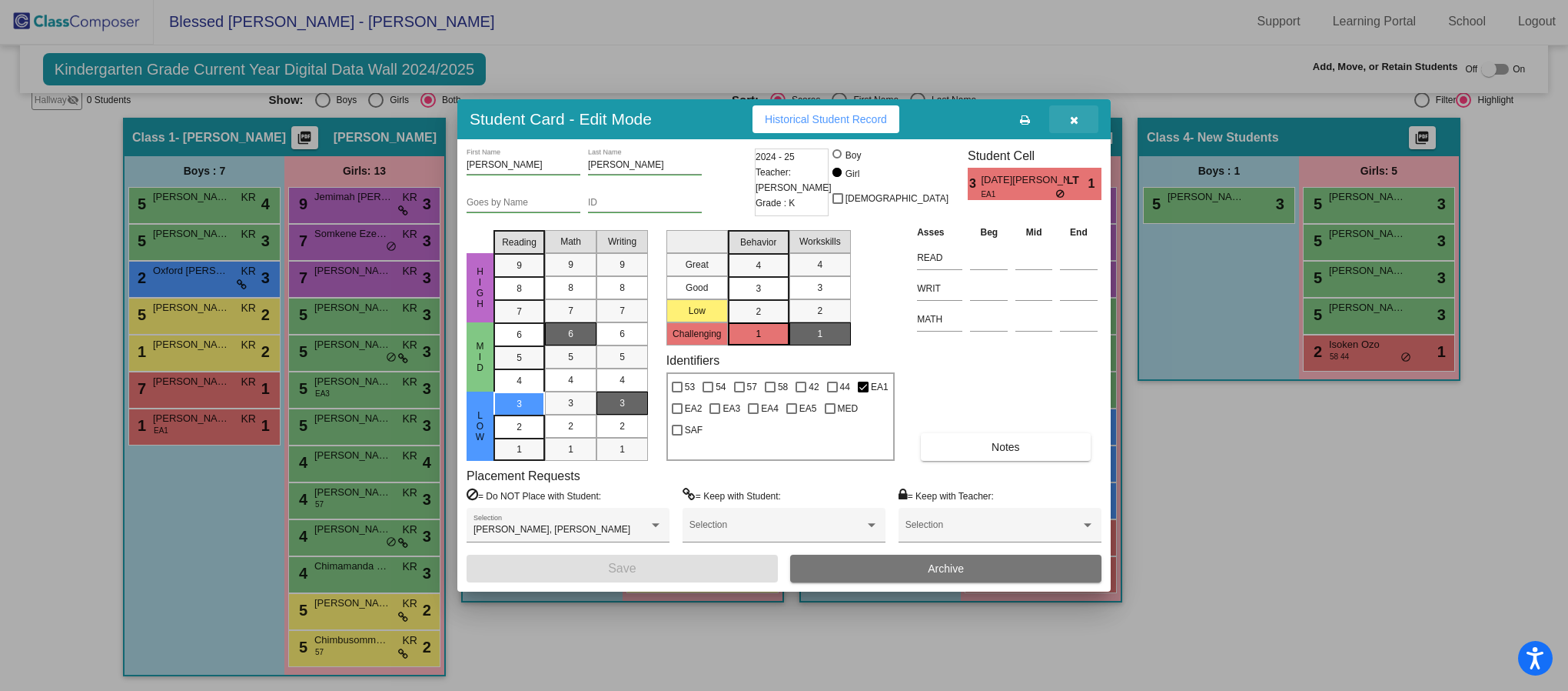
click at [1077, 122] on button "button" at bounding box center [1074, 120] width 49 height 28
